Goal: Information Seeking & Learning: Learn about a topic

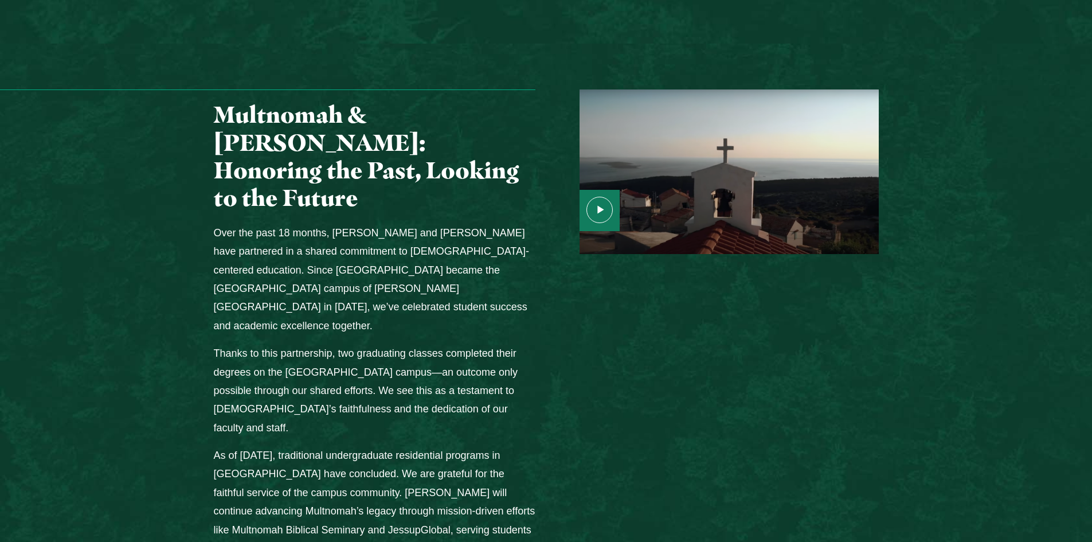
scroll to position [1376, 0]
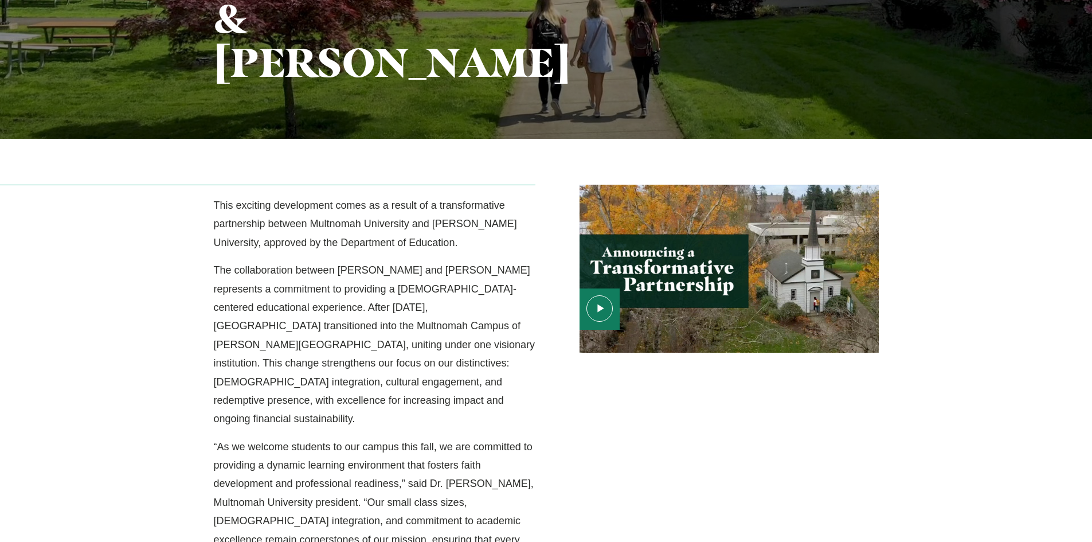
scroll to position [287, 0]
